Goal: Download file/media

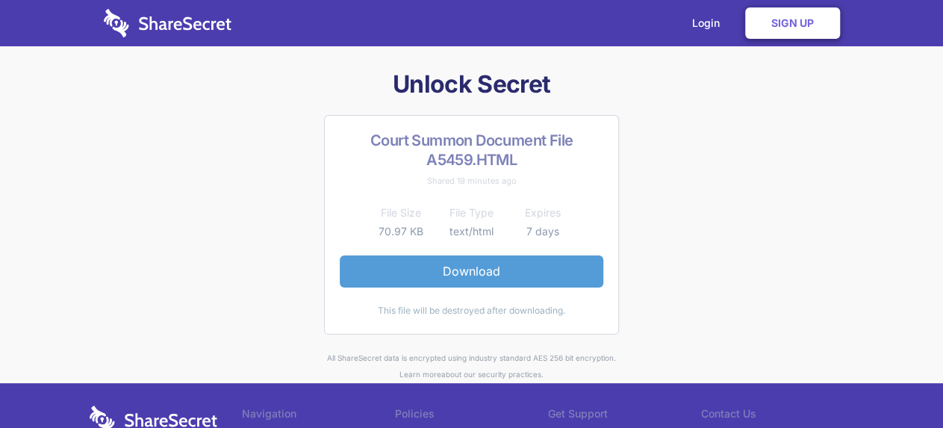
click at [464, 270] on link "Download" at bounding box center [472, 270] width 264 height 31
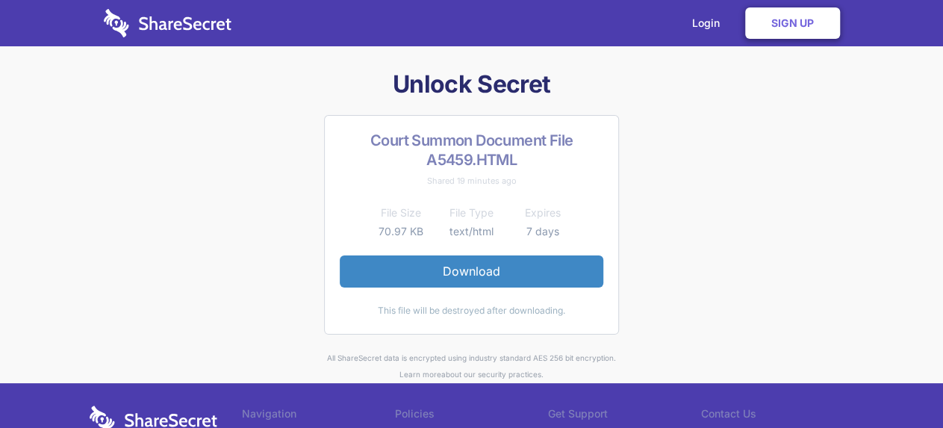
click at [678, 26] on link "Login" at bounding box center [709, 23] width 65 height 46
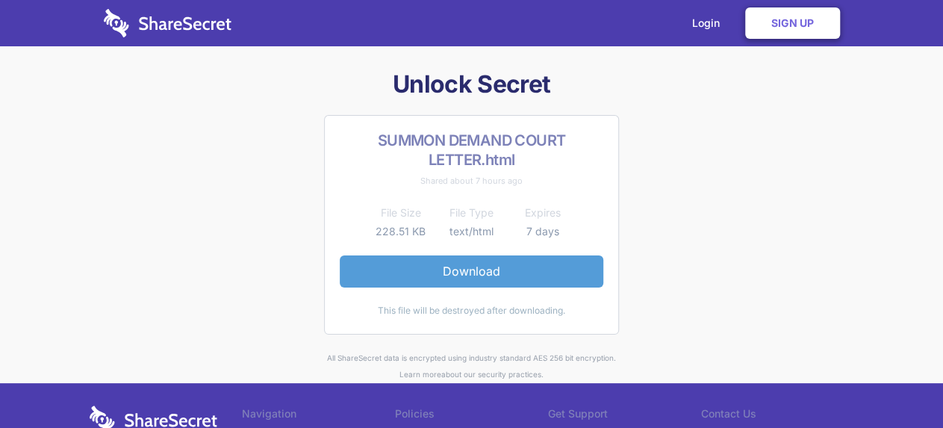
click at [439, 270] on link "Download" at bounding box center [472, 270] width 264 height 31
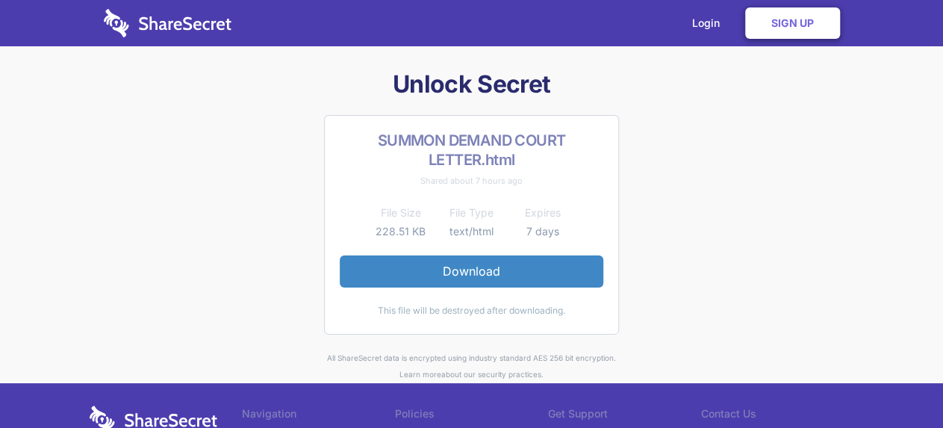
drag, startPoint x: 161, startPoint y: 99, endPoint x: 504, endPoint y: 56, distance: 345.5
click at [171, 99] on h1 "Unlock Secret" at bounding box center [472, 84] width 765 height 31
